Goal: Task Accomplishment & Management: Manage account settings

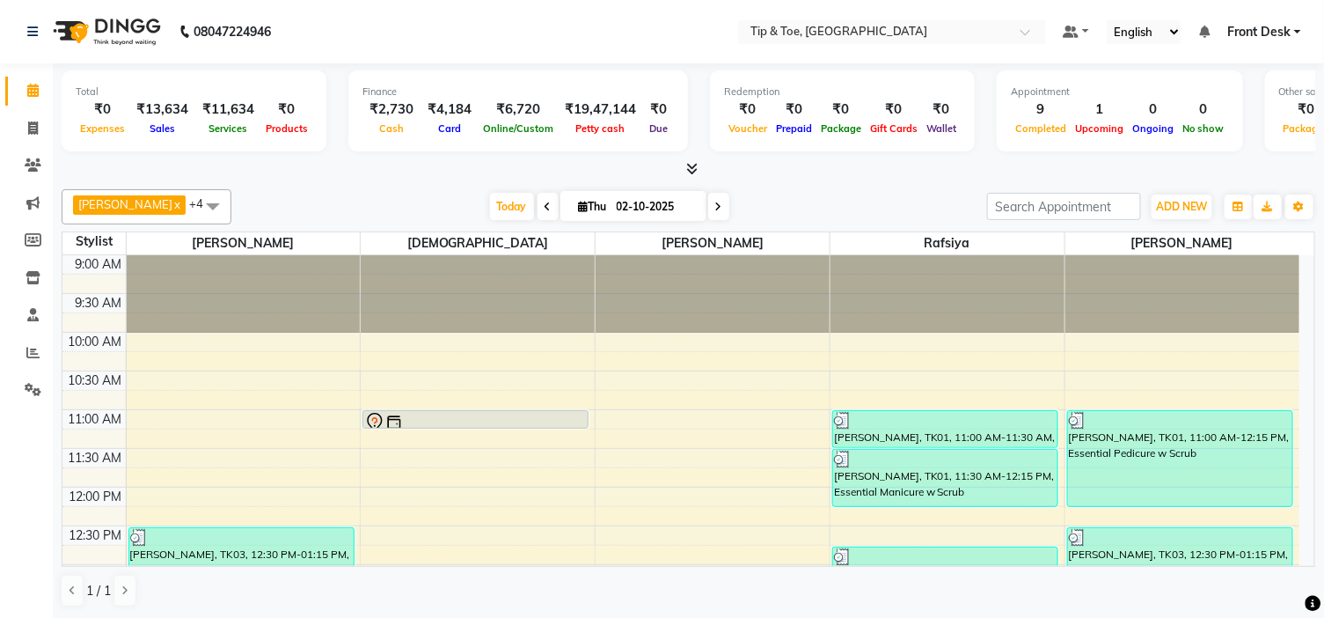
scroll to position [293, 0]
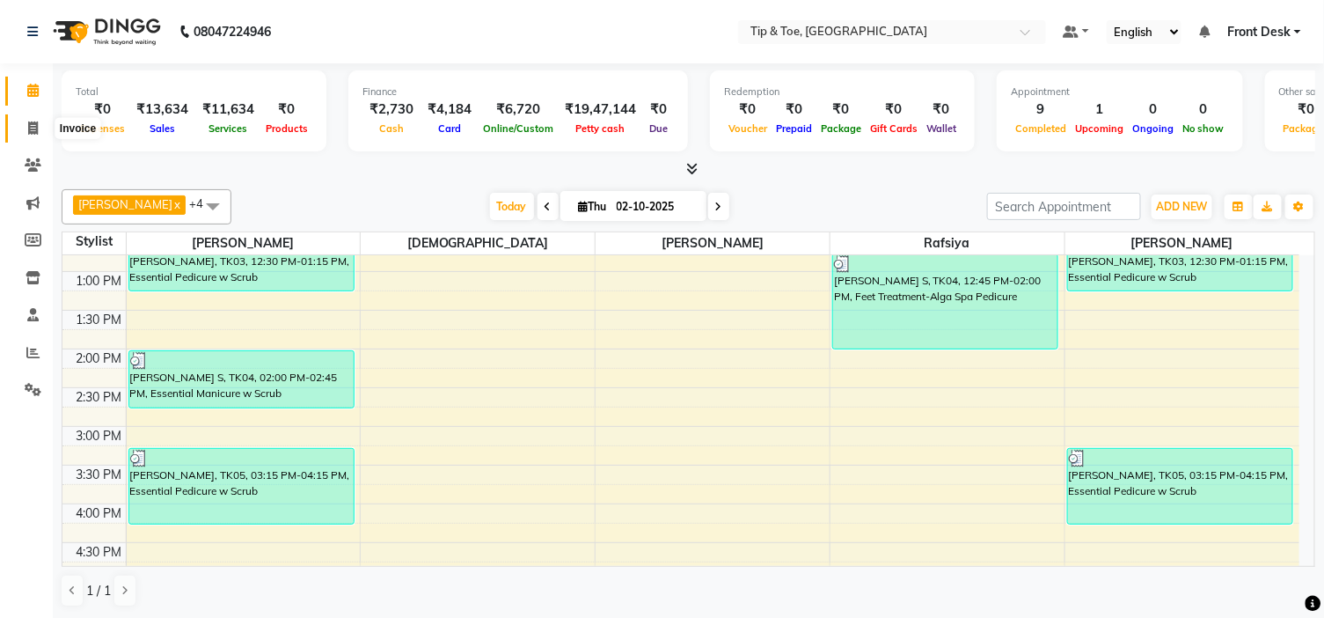
click at [20, 129] on span at bounding box center [33, 129] width 31 height 20
select select "5360"
select select "service"
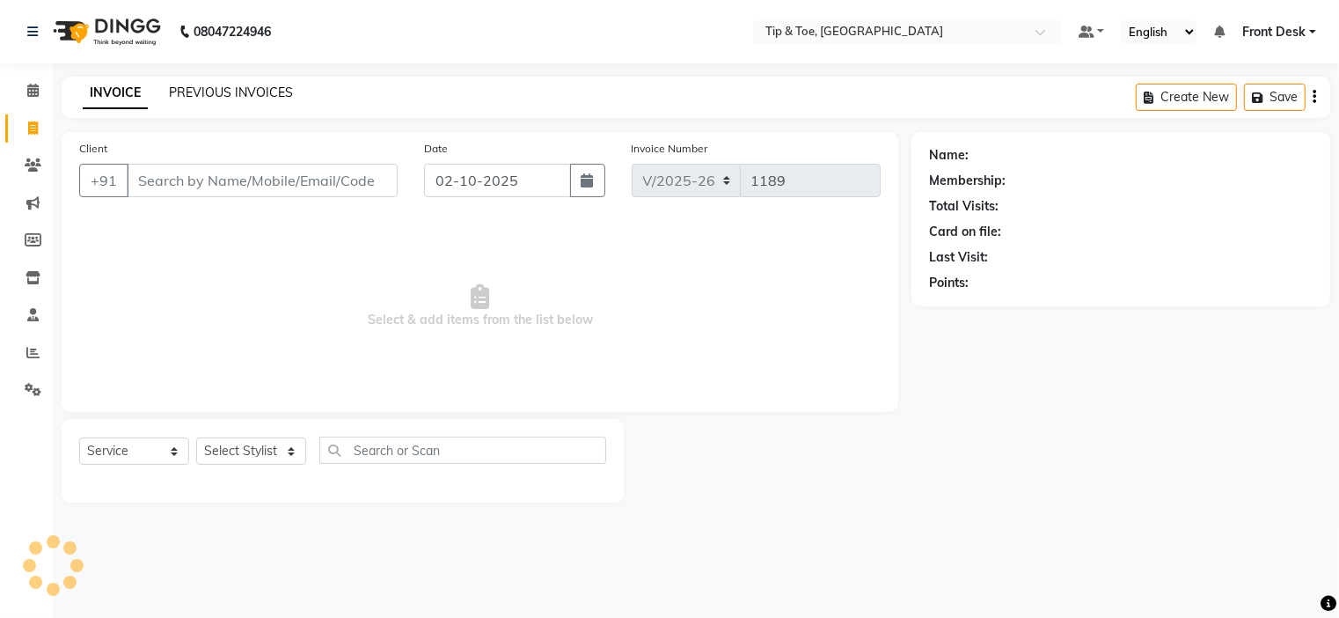
click at [194, 93] on link "PREVIOUS INVOICES" at bounding box center [231, 92] width 124 height 16
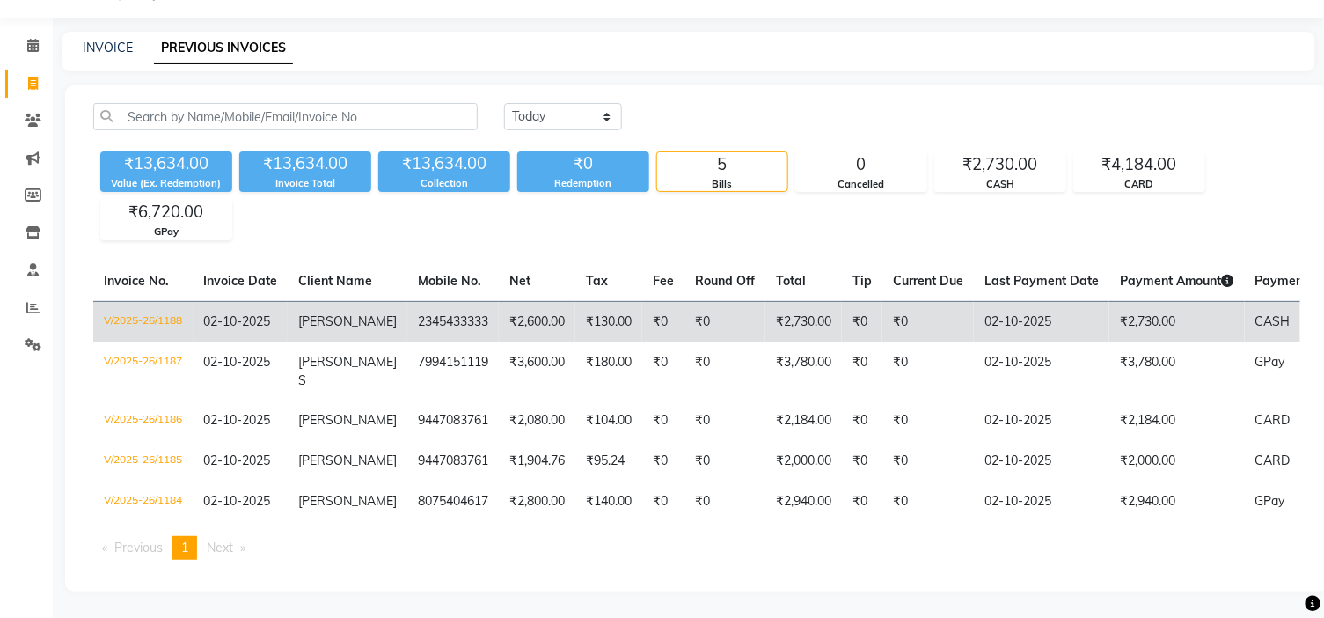
scroll to position [58, 0]
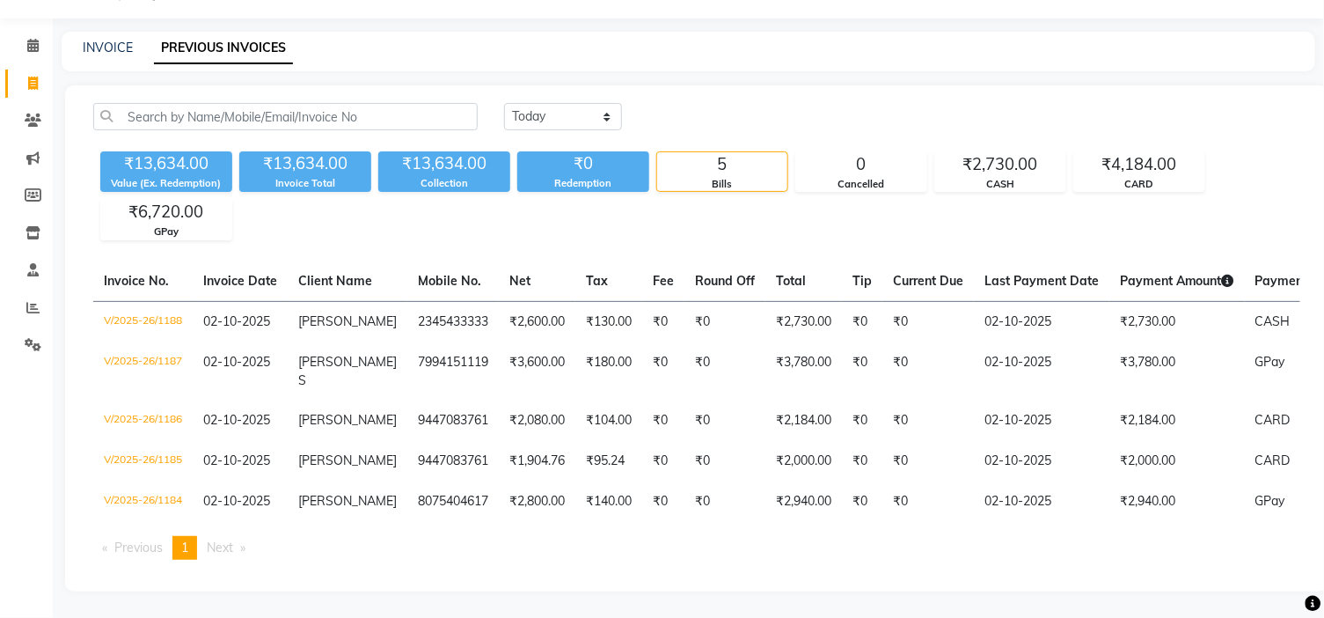
drag, startPoint x: 1019, startPoint y: 229, endPoint x: 1017, endPoint y: 220, distance: 9.0
click at [1019, 226] on div "[DATE] [DATE] Custom Range ₹13,634.00 Value (Ex. Redemption) ₹13,634.00 Invoice…" at bounding box center [697, 338] width 1264 height 506
drag, startPoint x: 35, startPoint y: 39, endPoint x: 47, endPoint y: 37, distance: 11.6
click at [35, 39] on icon at bounding box center [32, 45] width 11 height 13
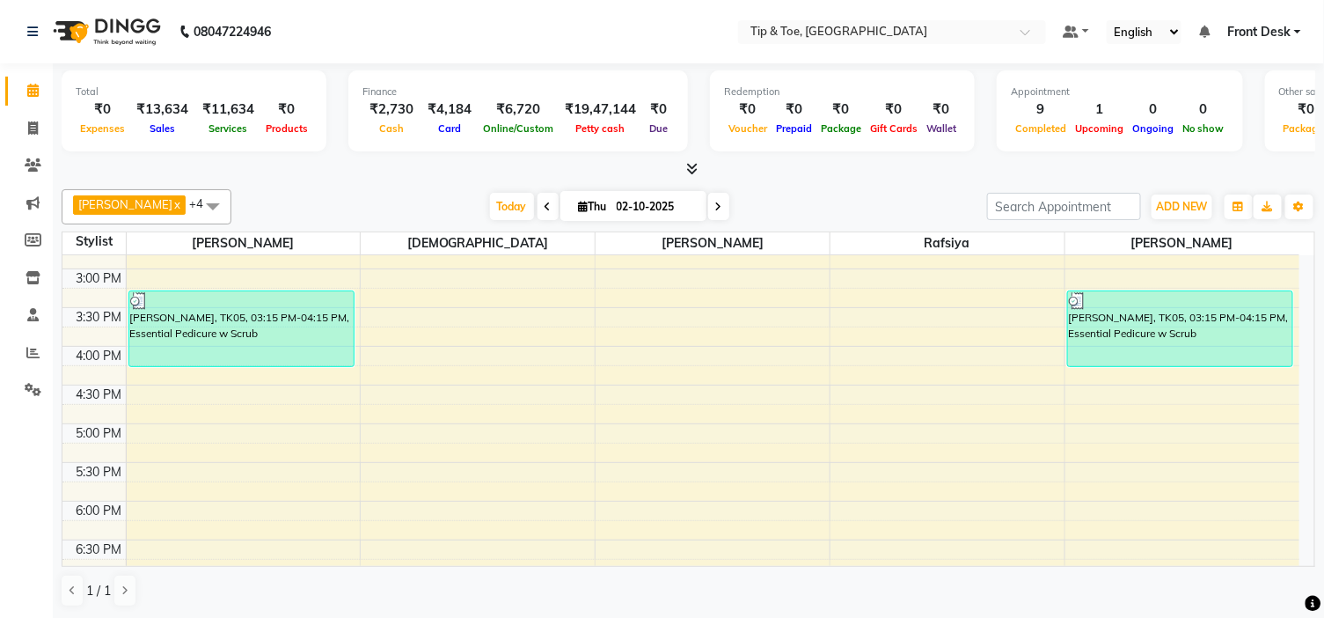
scroll to position [195, 0]
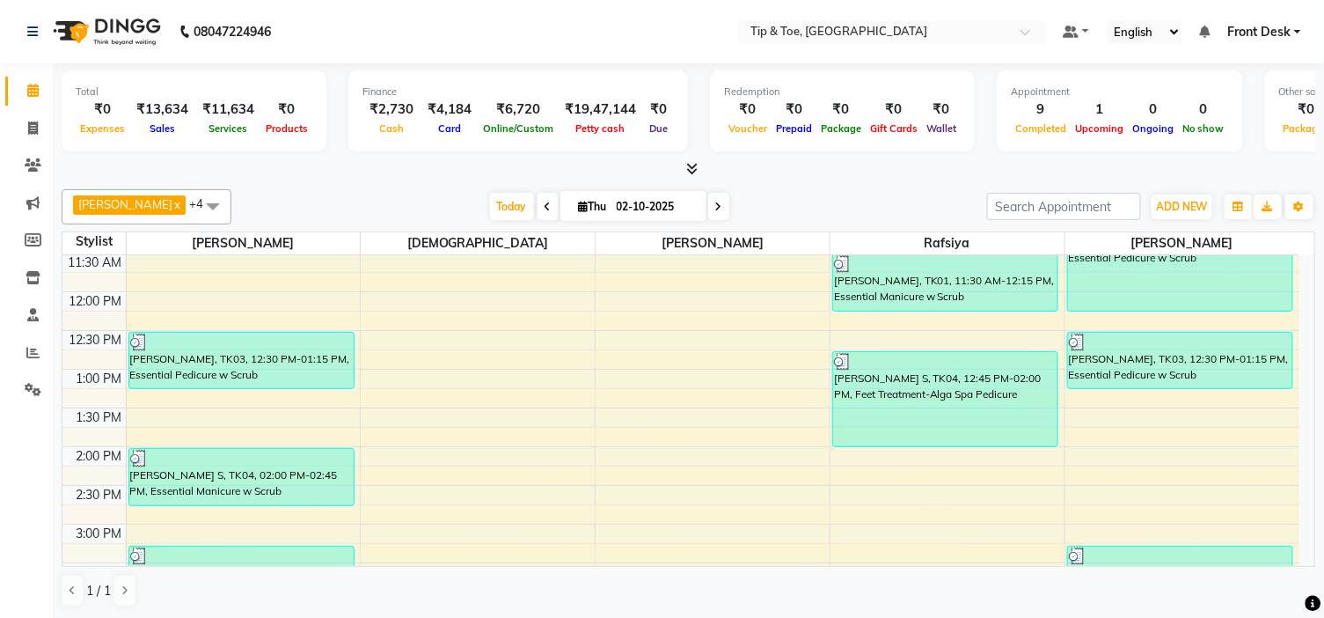
click at [423, 377] on div "9:00 AM 9:30 AM 10:00 AM 10:30 AM 11:00 AM 11:30 AM 12:00 PM 12:30 PM 1:00 PM 1…" at bounding box center [680, 563] width 1237 height 1006
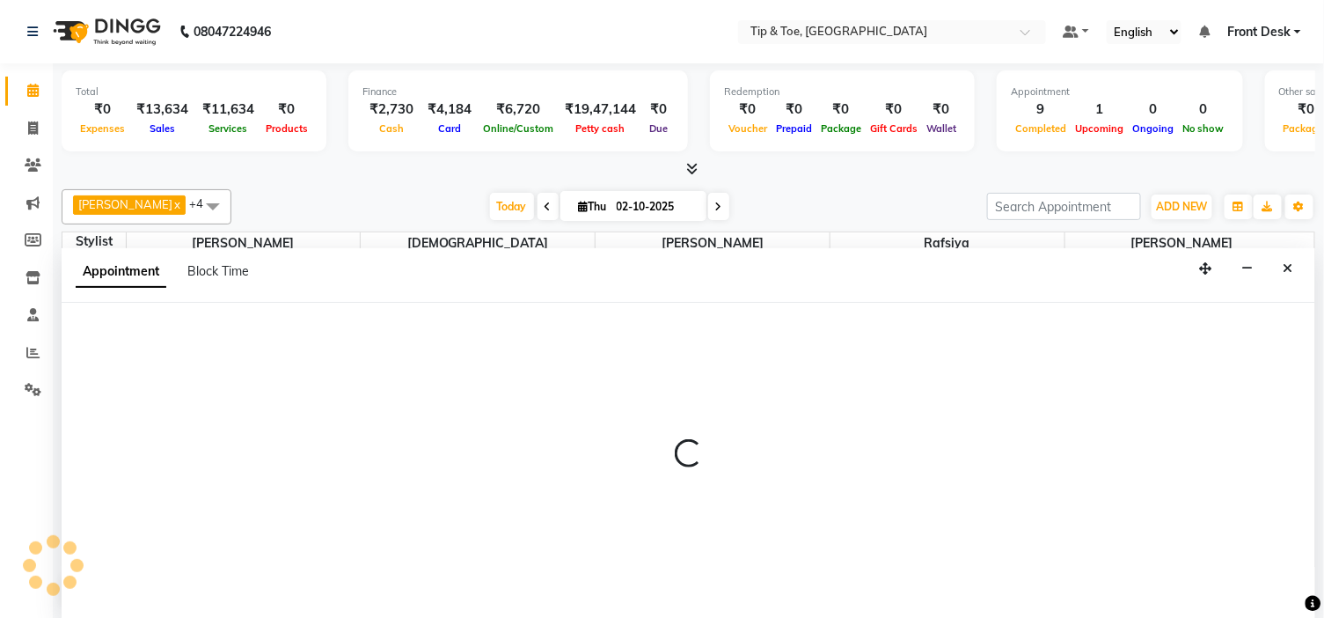
scroll to position [1, 0]
select select "37611"
select select "780"
select select "tentative"
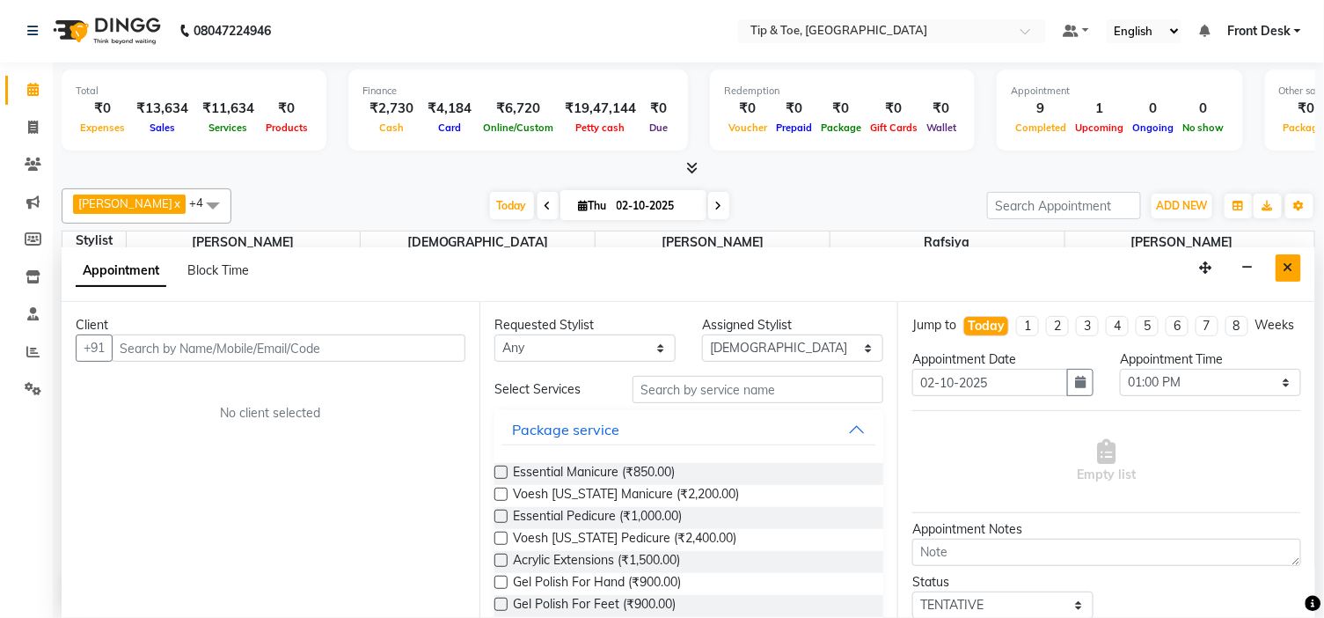
click at [1294, 268] on icon "Close" at bounding box center [1289, 267] width 10 height 12
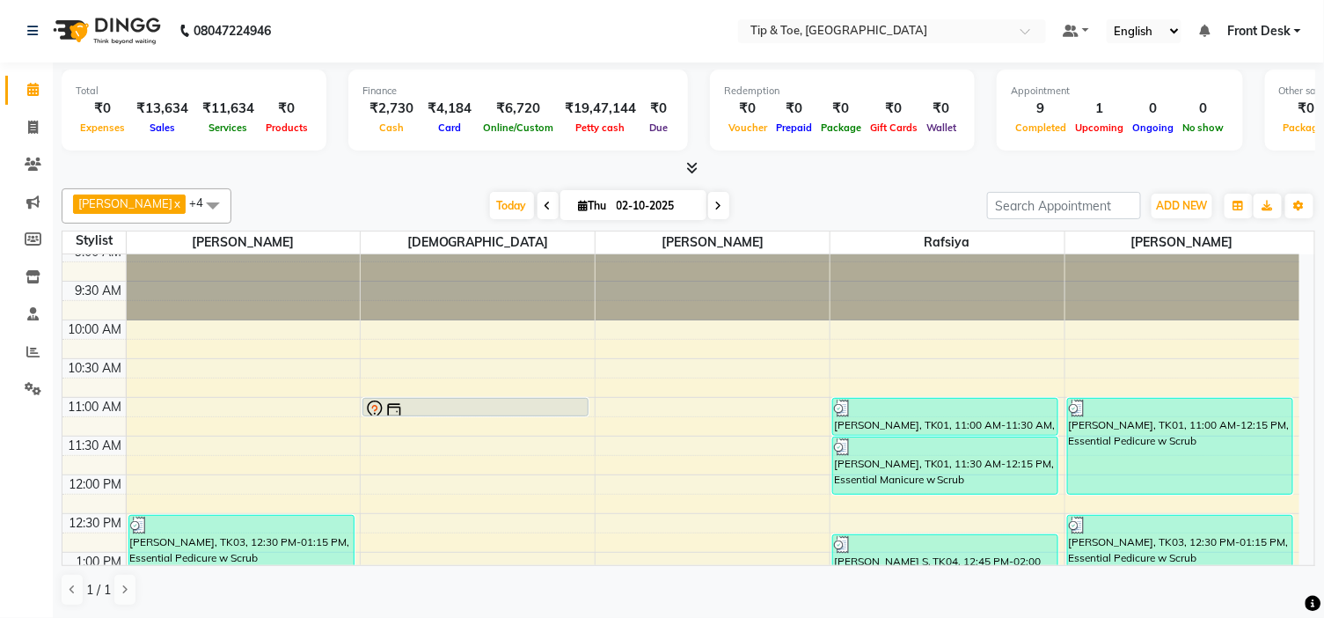
scroll to position [0, 0]
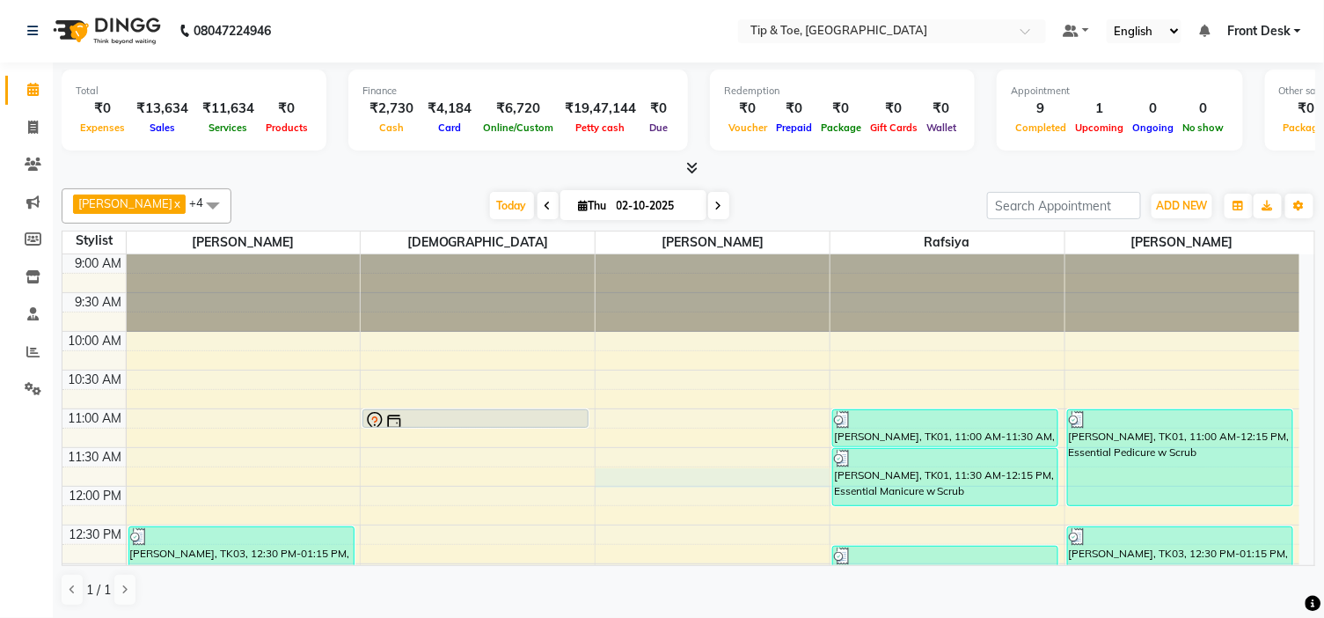
select select "46387"
select select "705"
select select "tentative"
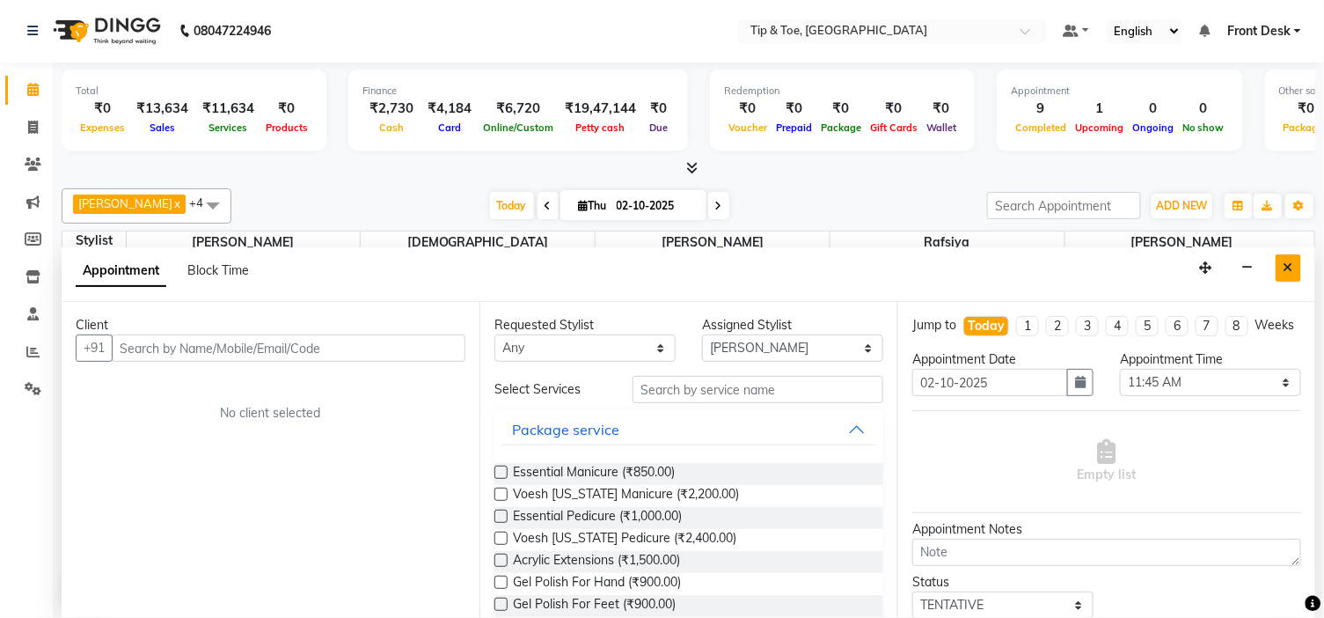
click at [1294, 266] on button "Close" at bounding box center [1289, 267] width 26 height 27
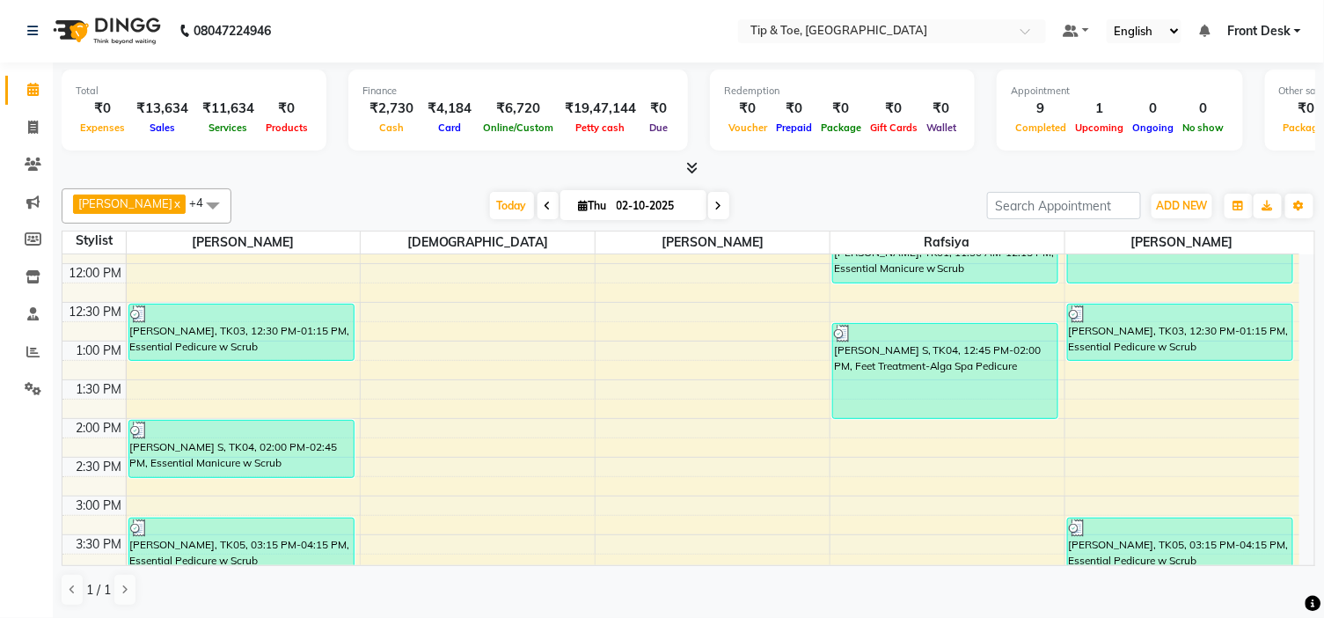
scroll to position [293, 0]
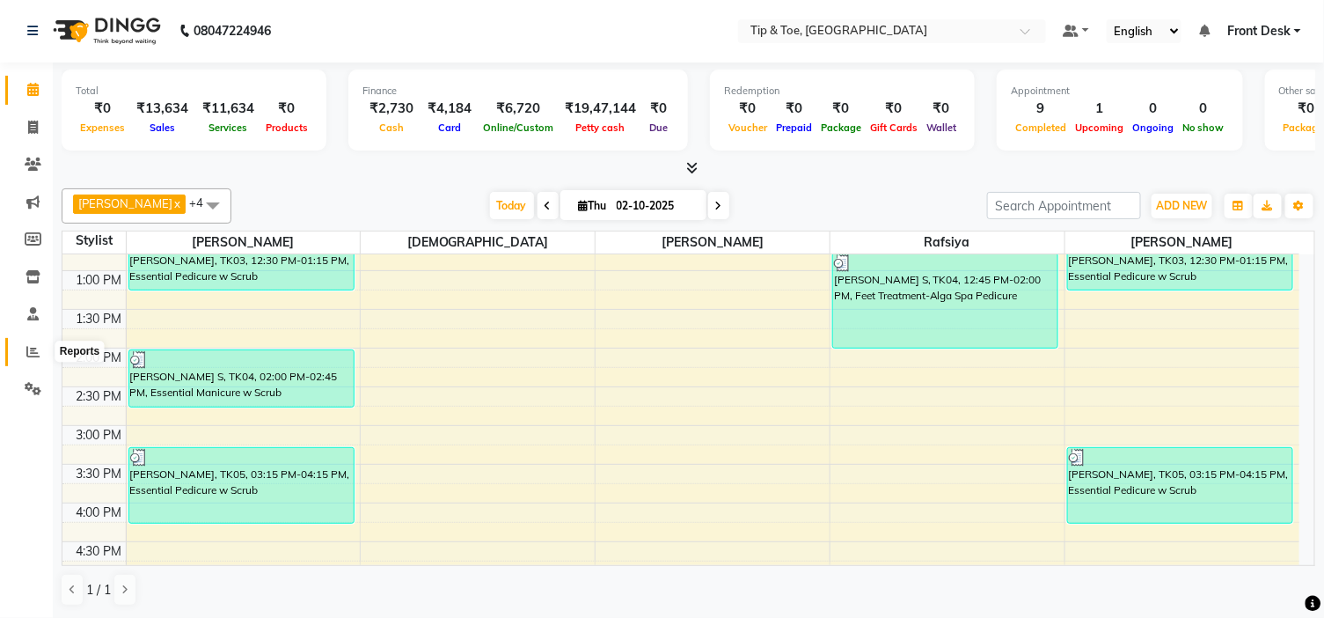
click at [45, 348] on span at bounding box center [33, 352] width 31 height 20
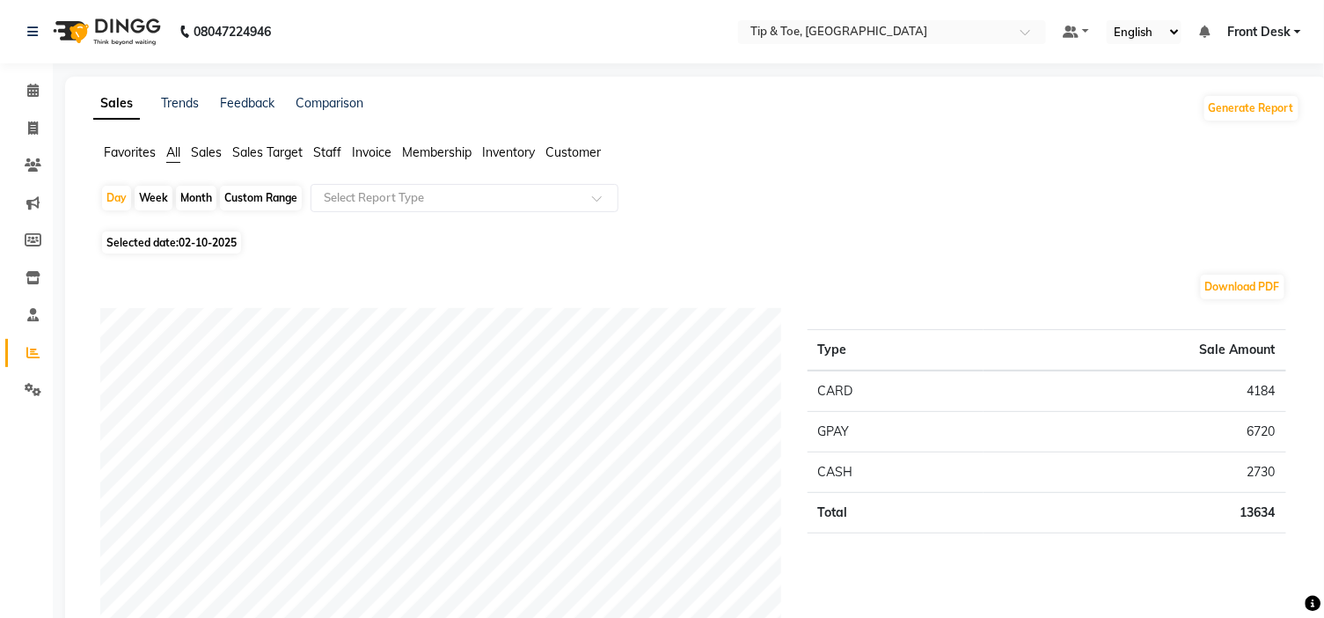
click at [333, 144] on span "Staff" at bounding box center [327, 152] width 28 height 16
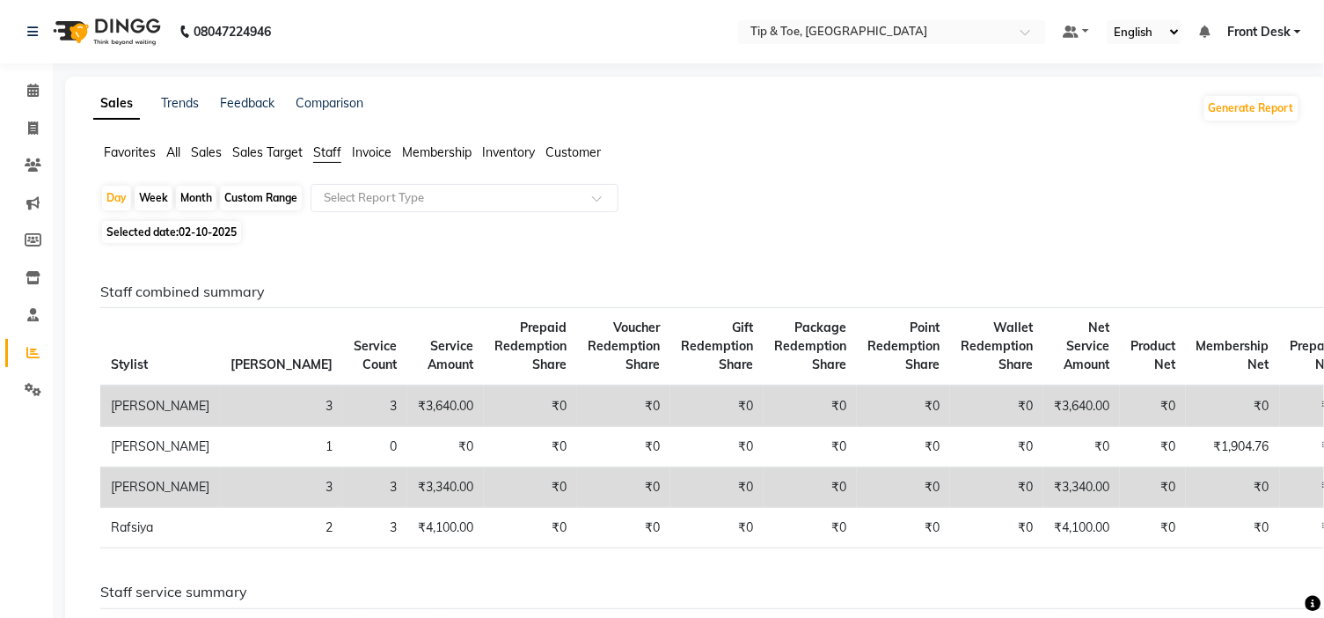
scroll to position [98, 0]
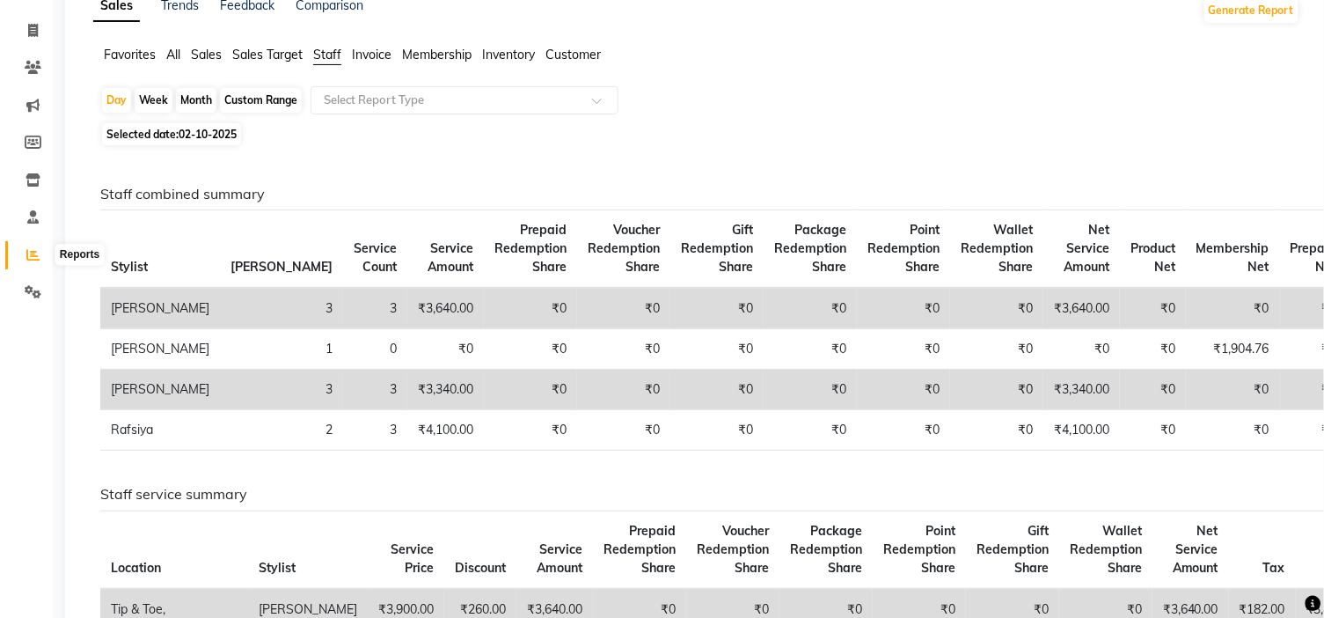
click at [37, 257] on icon at bounding box center [32, 254] width 13 height 13
click at [40, 284] on span at bounding box center [33, 292] width 31 height 20
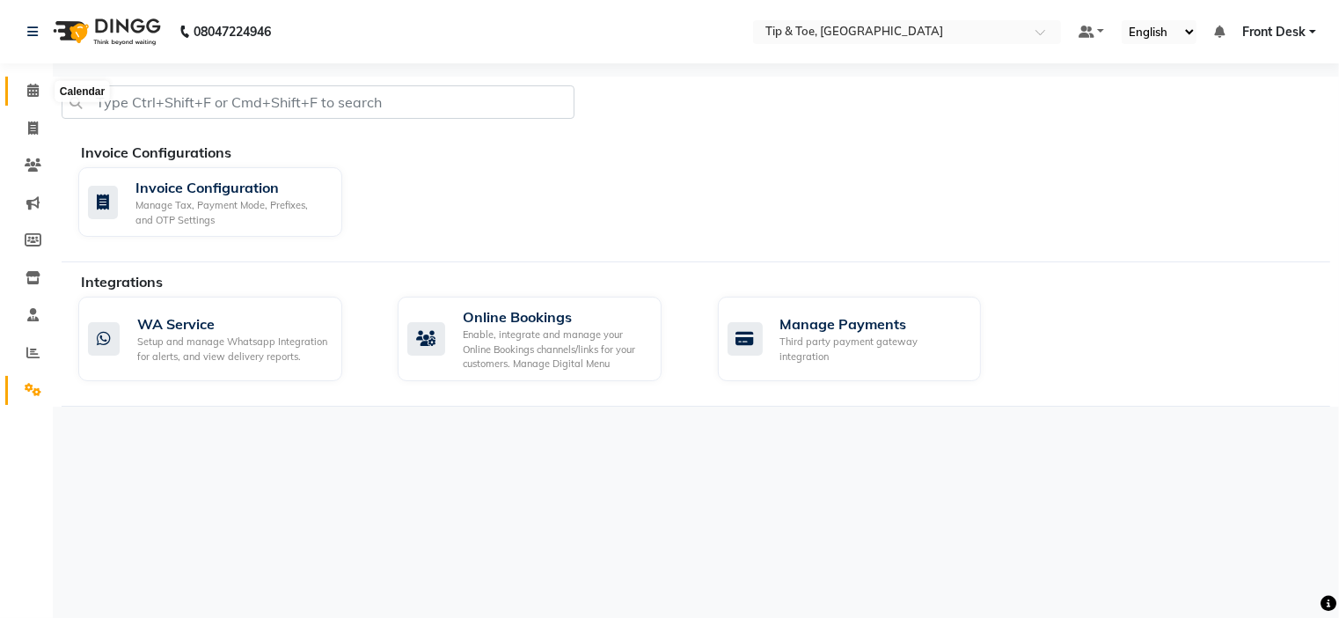
click at [28, 95] on icon at bounding box center [32, 90] width 11 height 13
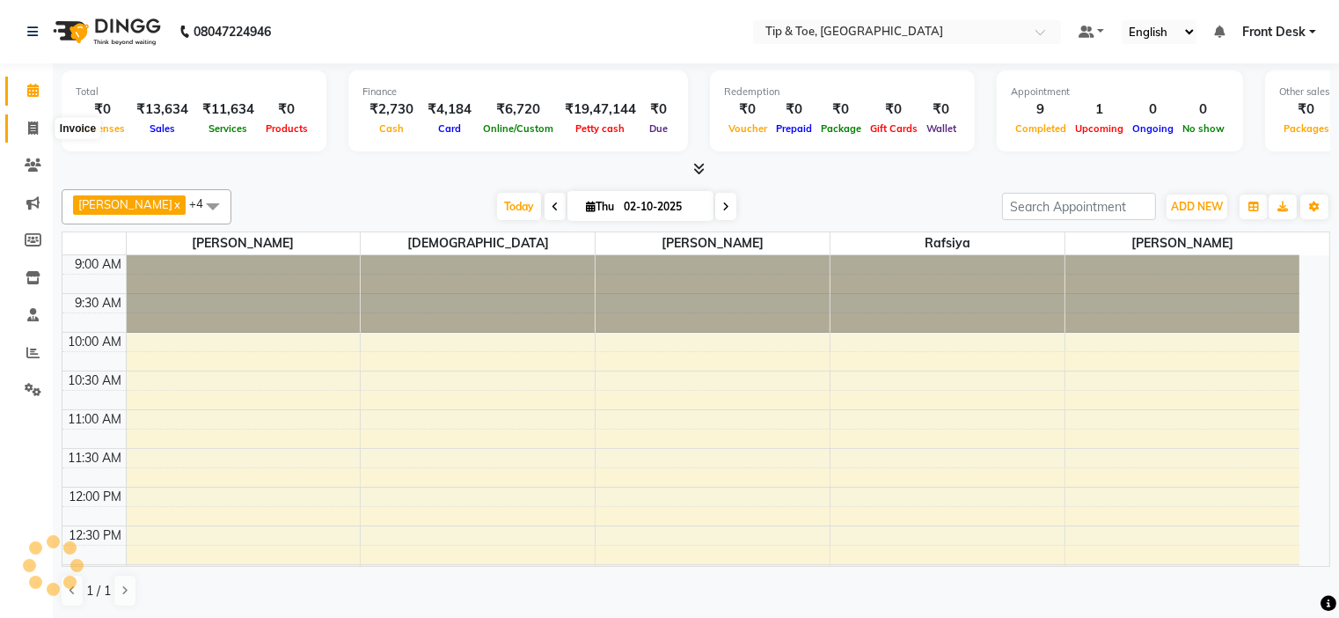
click at [39, 121] on span at bounding box center [33, 129] width 31 height 20
select select "service"
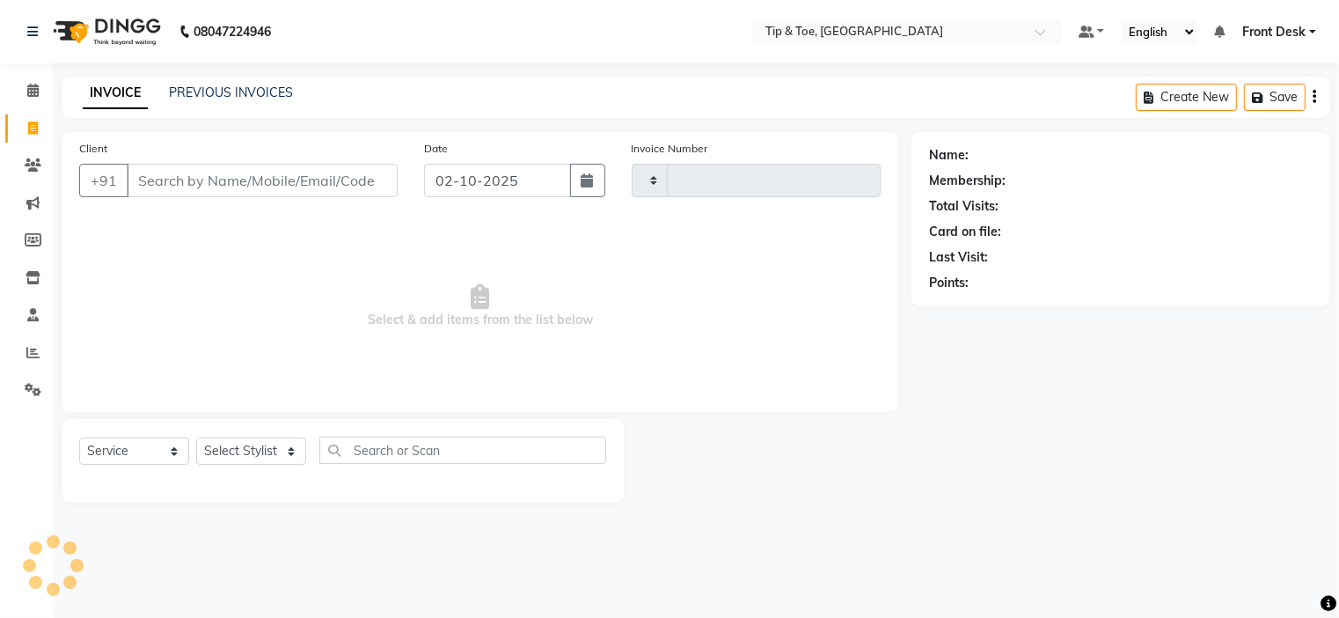
type input "1189"
select select "5360"
click at [216, 91] on link "PREVIOUS INVOICES" at bounding box center [231, 92] width 124 height 16
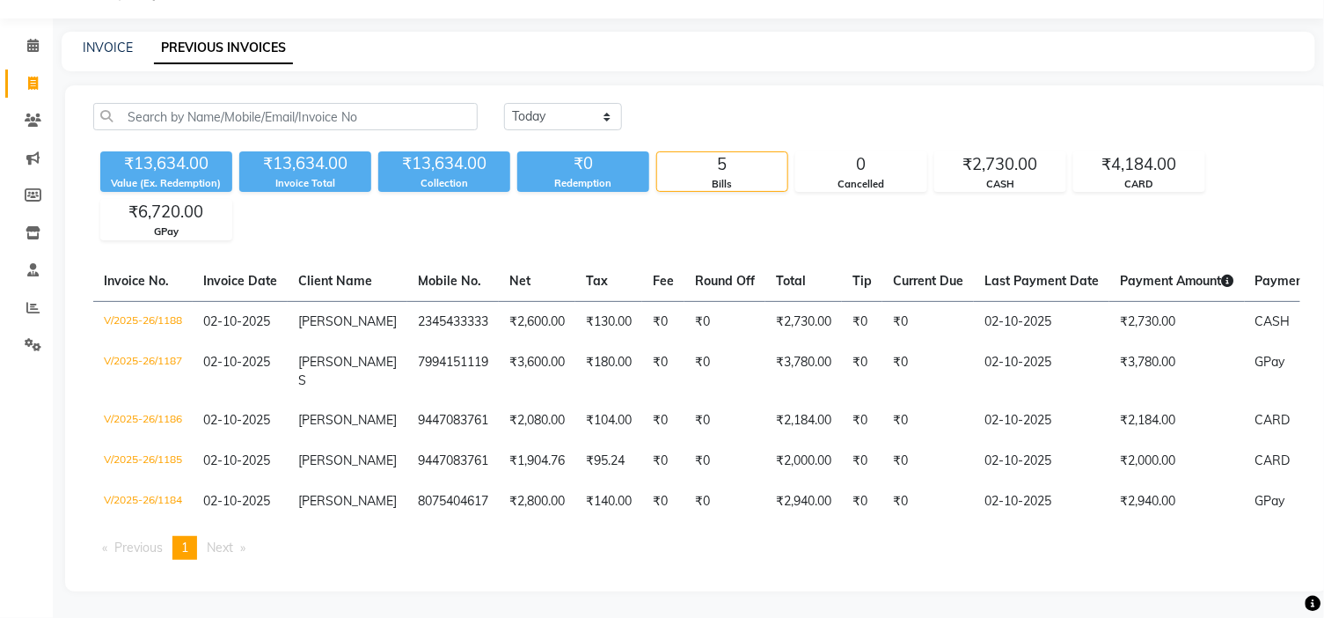
scroll to position [58, 0]
click at [38, 36] on span at bounding box center [33, 46] width 31 height 20
